Goal: Complete application form

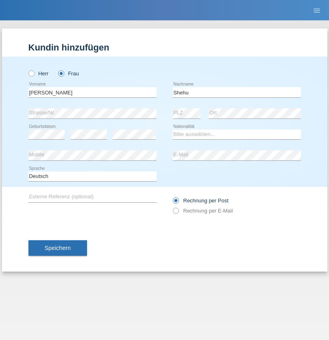
type input "Shehu"
select select "CH"
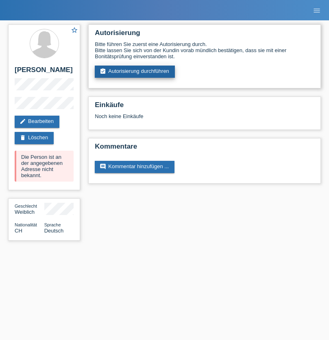
click at [135, 72] on link "assignment_turned_in Autorisierung durchführen" at bounding box center [135, 71] width 80 height 12
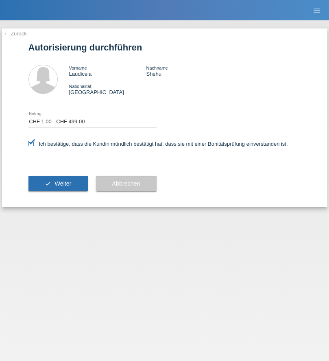
select select "1"
click at [58, 183] on span "Weiter" at bounding box center [62, 183] width 17 height 7
